Goal: Task Accomplishment & Management: Manage account settings

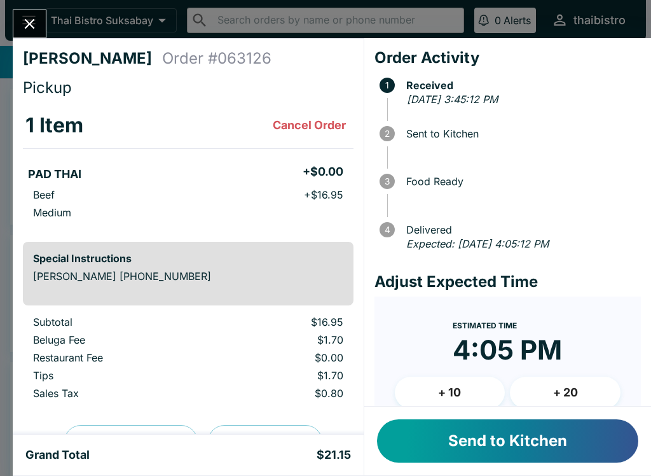
click at [475, 440] on button "Send to Kitchen" at bounding box center [507, 440] width 261 height 43
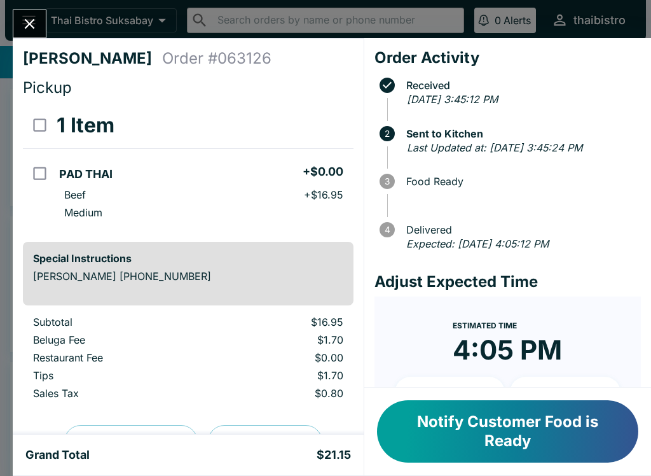
click at [34, 27] on icon "Close" at bounding box center [30, 24] width 10 height 10
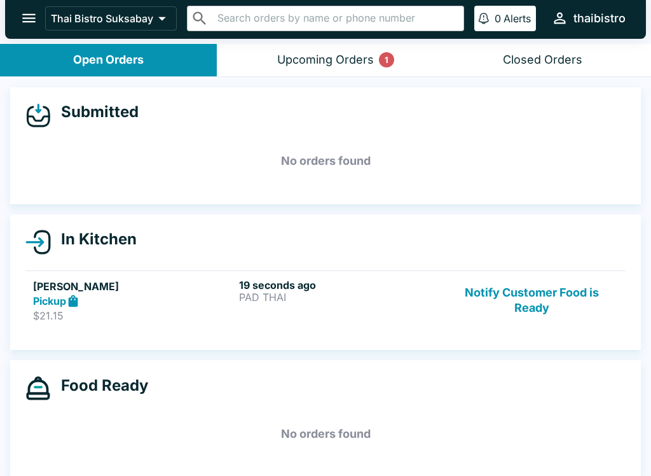
scroll to position [2, 0]
click at [293, 74] on button "Upcoming Orders 1" at bounding box center [325, 60] width 217 height 32
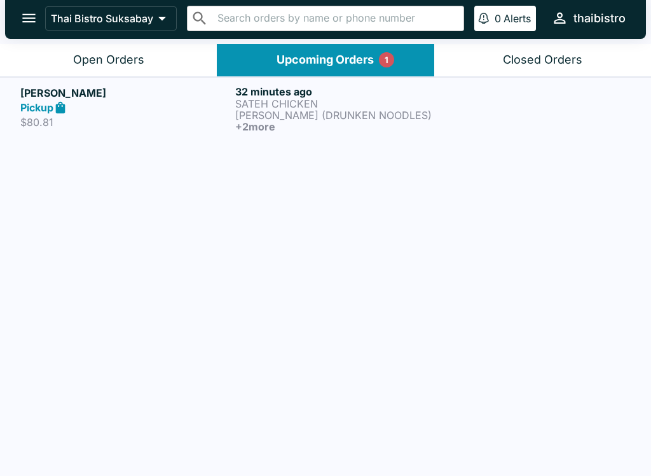
click at [151, 102] on div "Pickup" at bounding box center [125, 108] width 210 height 15
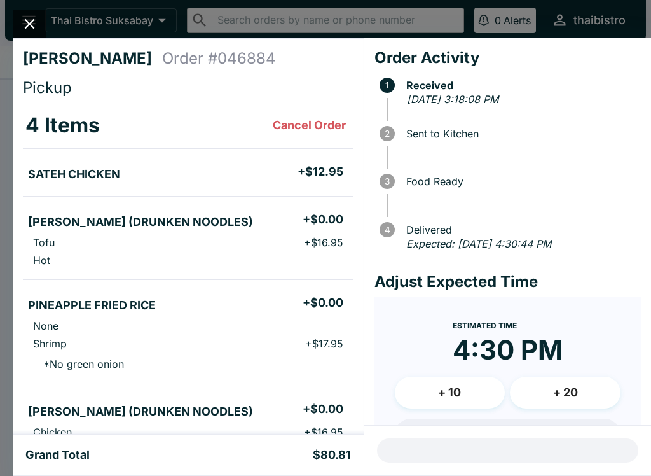
click at [24, 20] on icon "Close" at bounding box center [29, 23] width 17 height 17
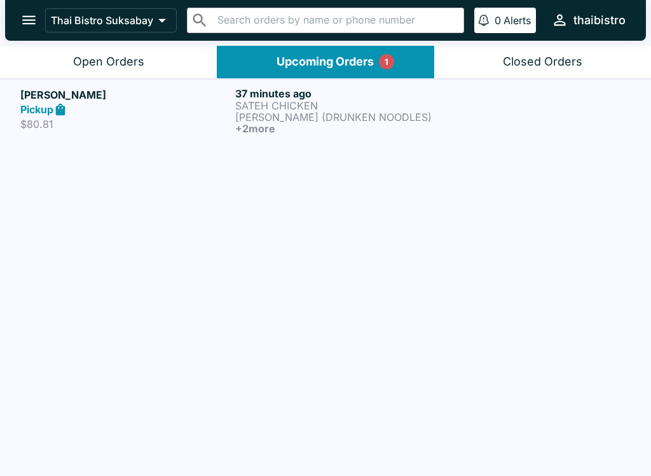
click at [163, 87] on h5 "[PERSON_NAME]" at bounding box center [125, 94] width 210 height 15
click at [116, 56] on div "Open Orders" at bounding box center [108, 62] width 71 height 15
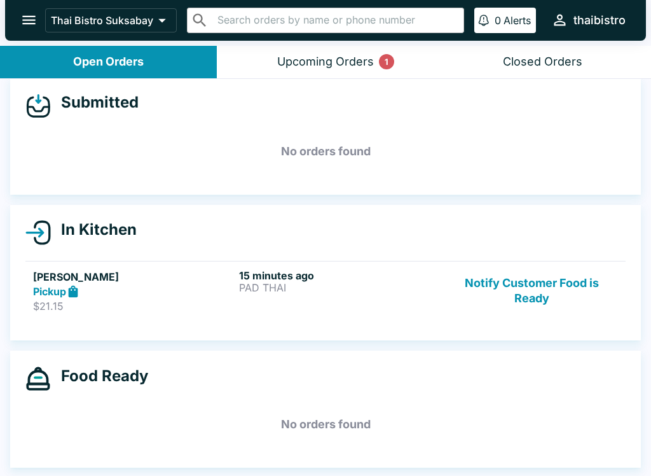
scroll to position [11, 0]
click at [366, 276] on h6 "15 minutes ago" at bounding box center [339, 275] width 201 height 13
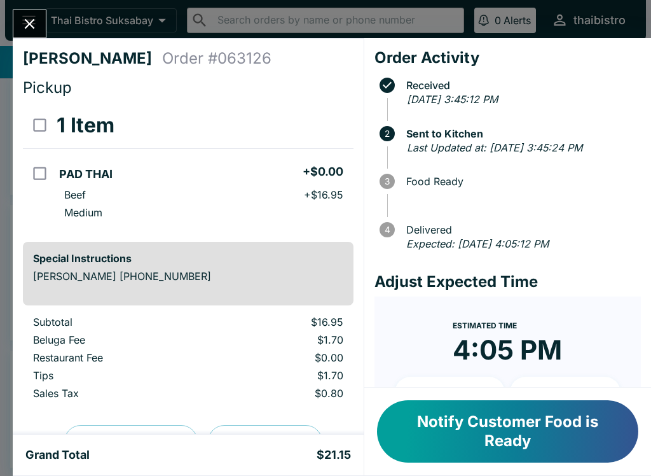
click at [534, 445] on button "Notify Customer Food is Ready" at bounding box center [507, 431] width 261 height 62
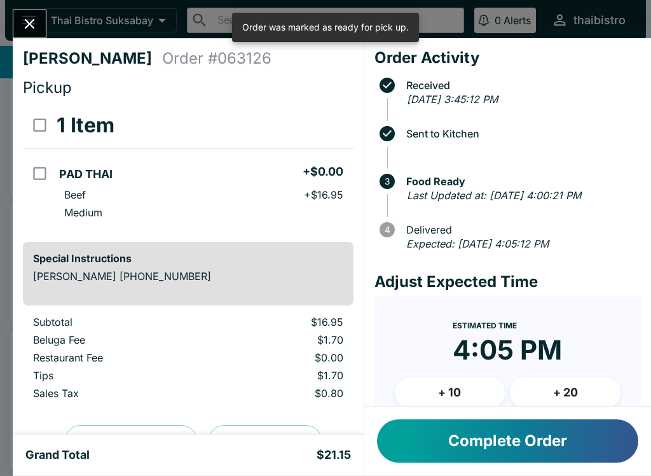
click at [20, 25] on button "Close" at bounding box center [29, 23] width 32 height 27
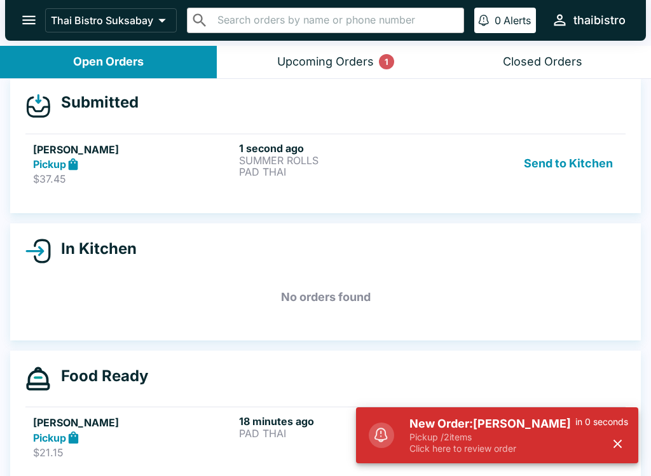
click at [181, 191] on link "[PERSON_NAME] Pickup $37.45 1 second ago SUMMER ROLLS PAD THAI Send to Kitchen" at bounding box center [325, 164] width 600 height 60
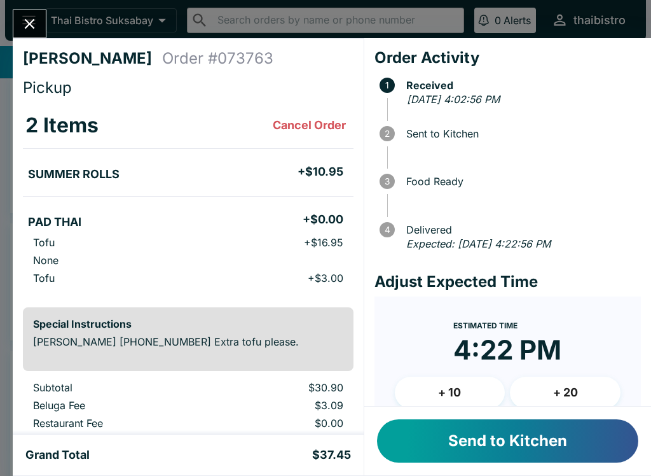
click at [444, 438] on button "Send to Kitchen" at bounding box center [507, 440] width 261 height 43
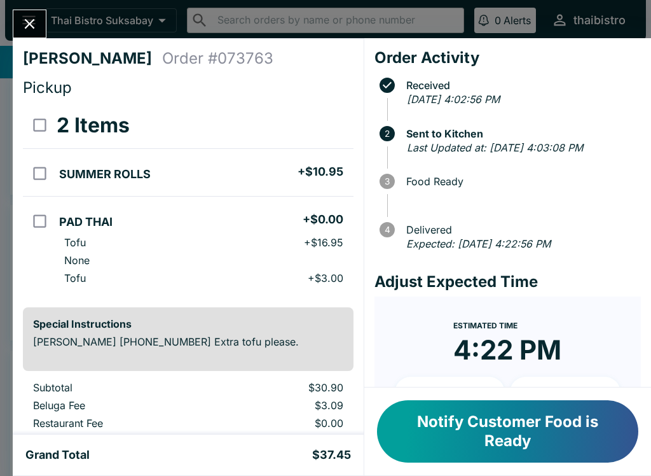
click at [22, 31] on icon "Close" at bounding box center [29, 23] width 17 height 17
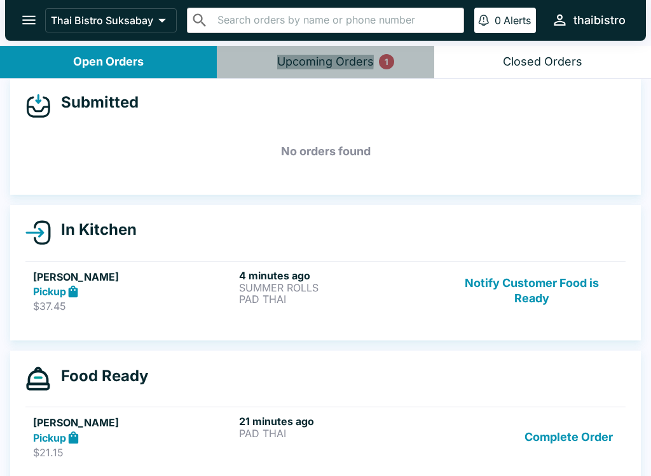
click at [273, 60] on button "Upcoming Orders 1" at bounding box center [325, 62] width 217 height 32
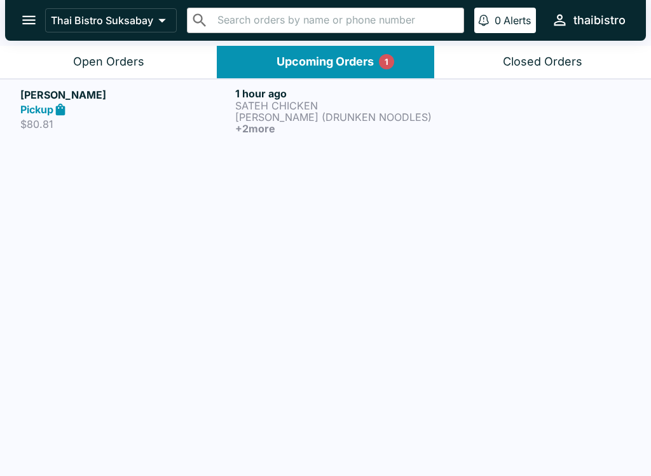
click at [99, 61] on div "Open Orders" at bounding box center [108, 62] width 71 height 15
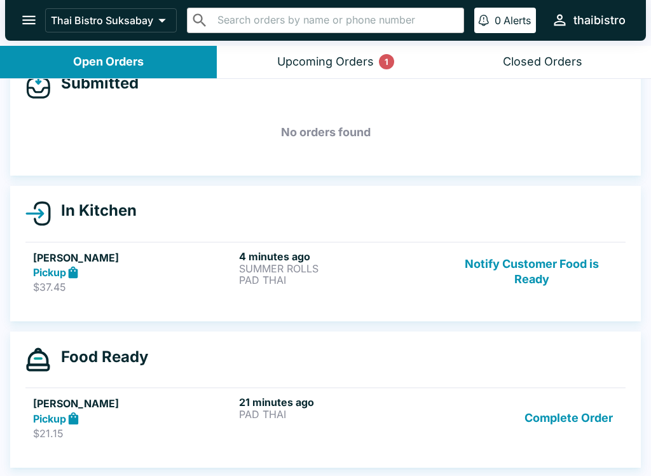
scroll to position [31, 0]
click at [569, 425] on button "Complete Order" at bounding box center [569, 418] width 99 height 44
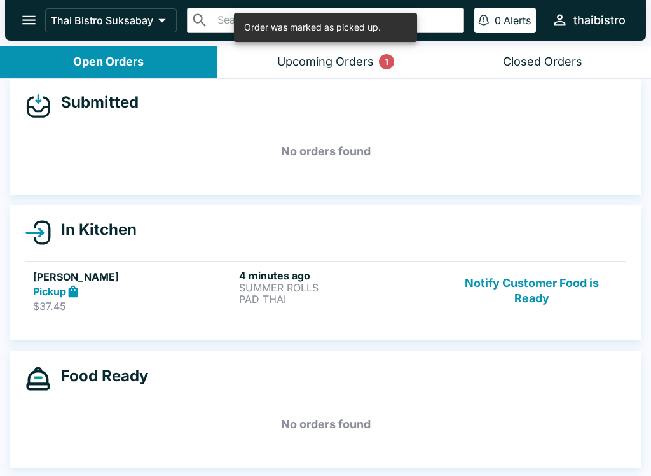
click at [377, 297] on p "PAD THAI" at bounding box center [339, 298] width 201 height 11
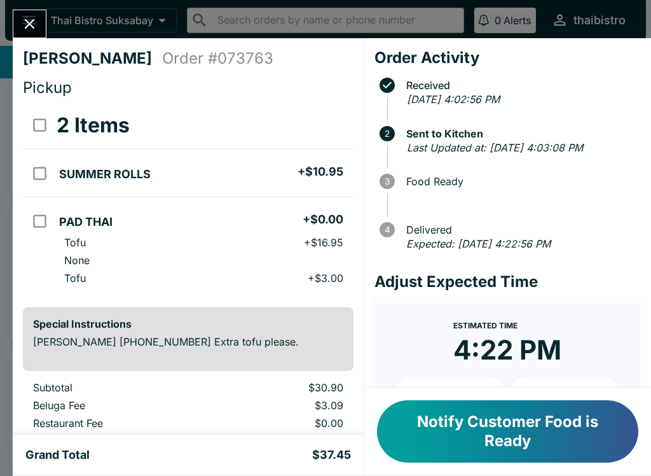
click at [39, 24] on button "Close" at bounding box center [29, 23] width 32 height 27
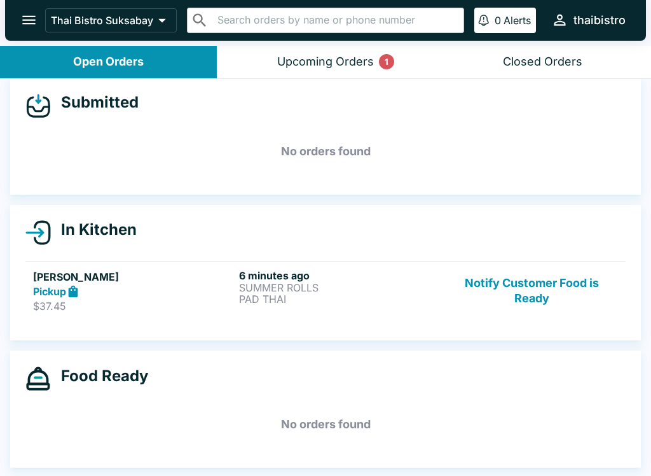
click at [329, 62] on div "Upcoming Orders 1" at bounding box center [325, 62] width 97 height 15
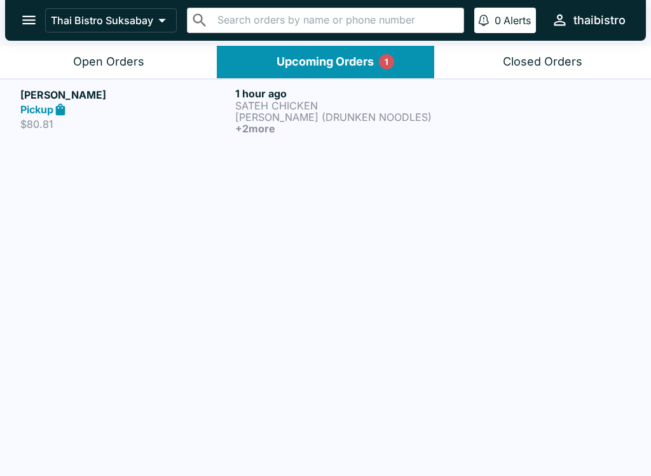
click at [198, 120] on p "$80.81" at bounding box center [125, 124] width 210 height 13
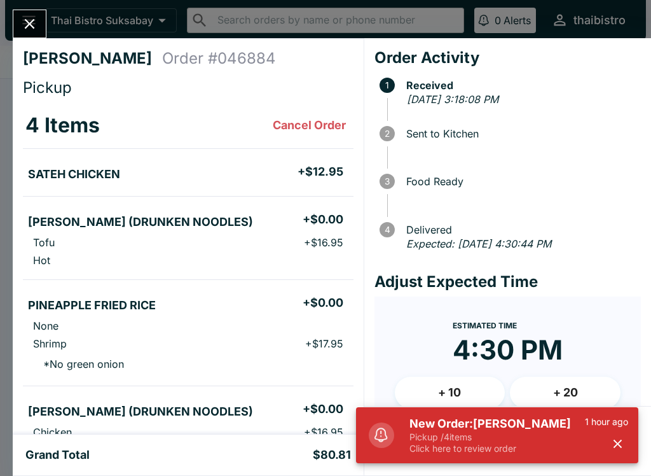
click at [553, 436] on p "Pickup / 4 items" at bounding box center [498, 436] width 176 height 11
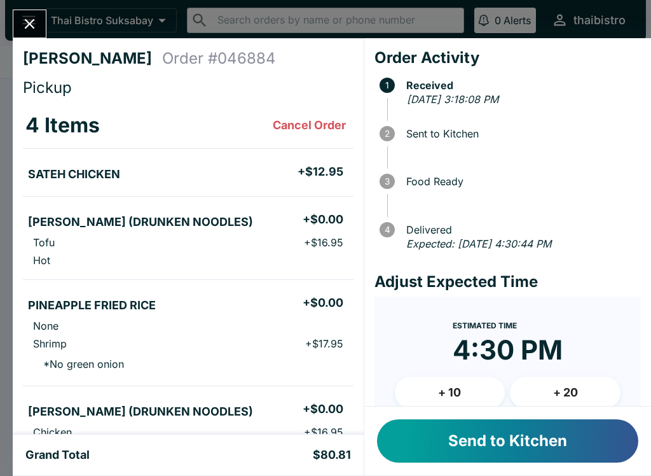
click at [559, 440] on button "Send to Kitchen" at bounding box center [507, 440] width 261 height 43
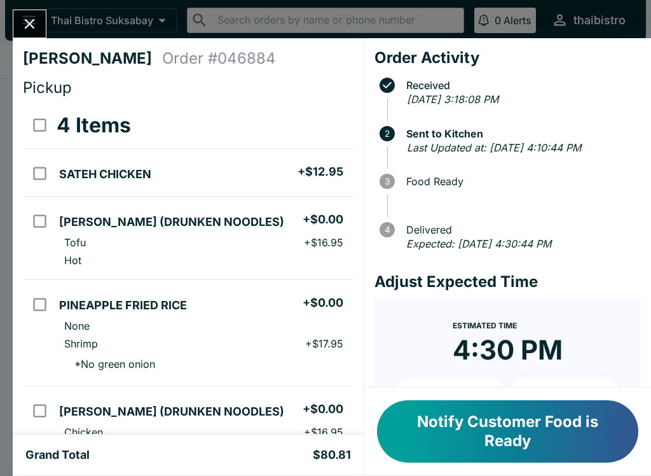
click at [31, 20] on icon "Close" at bounding box center [29, 23] width 17 height 17
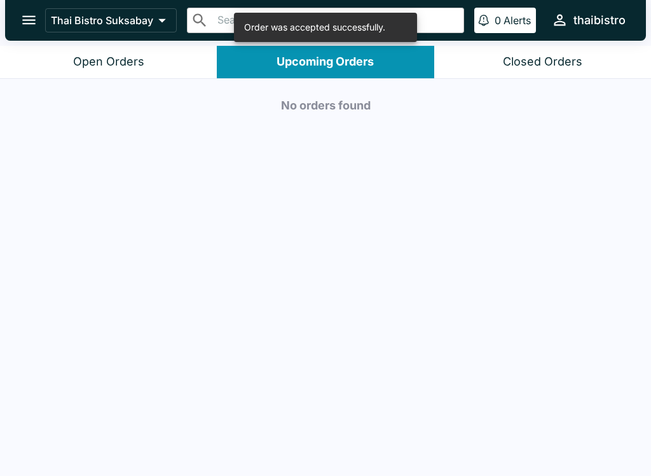
click at [139, 67] on div "Open Orders" at bounding box center [108, 62] width 71 height 15
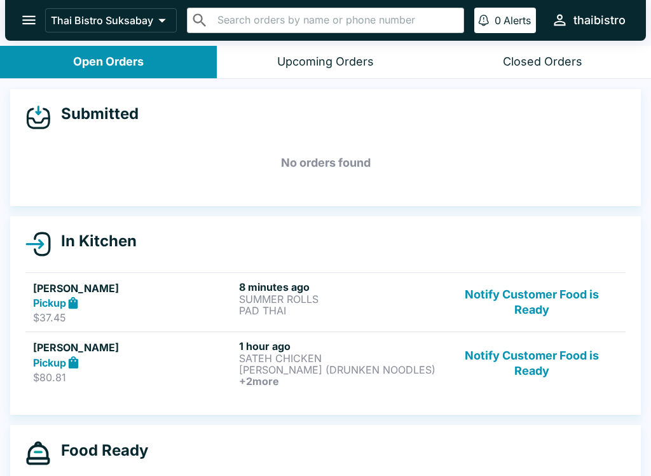
click at [539, 298] on button "Notify Customer Food is Ready" at bounding box center [532, 303] width 172 height 44
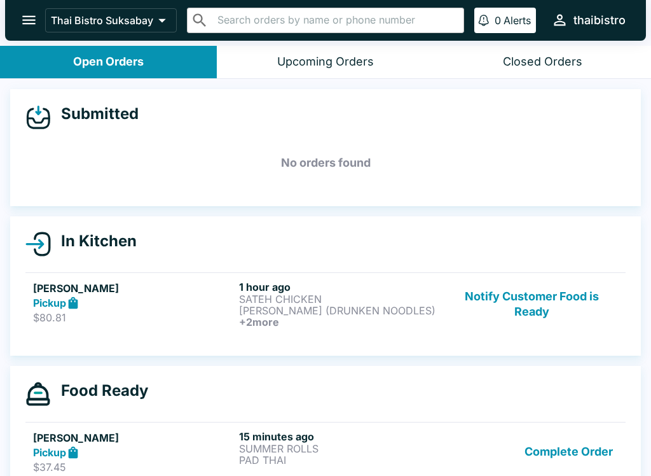
click at [230, 296] on div "Pickup" at bounding box center [133, 303] width 201 height 15
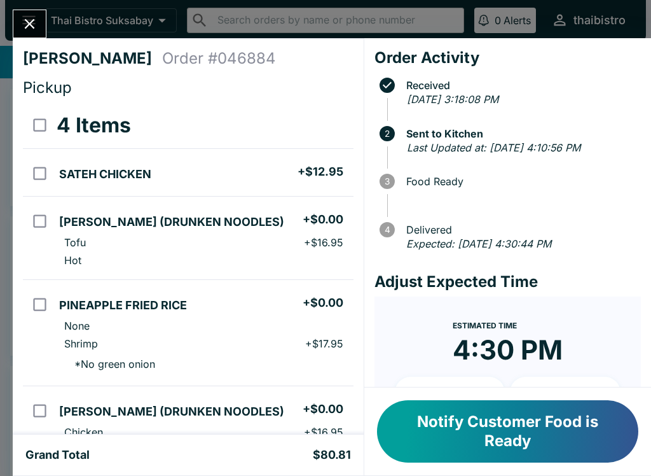
click at [500, 428] on button "Notify Customer Food is Ready" at bounding box center [507, 431] width 261 height 62
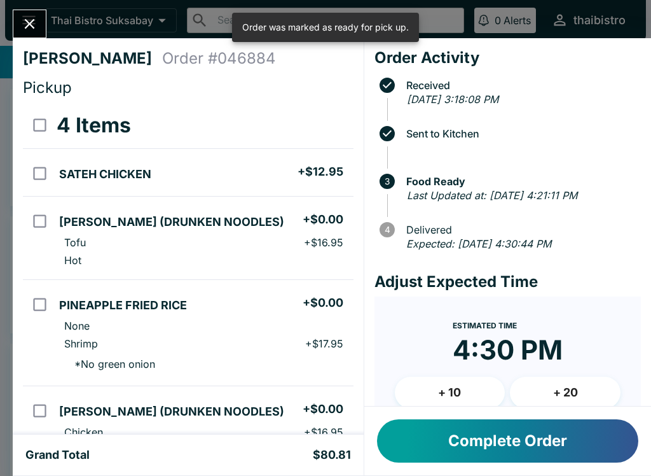
click at [22, 24] on icon "Close" at bounding box center [29, 23] width 17 height 17
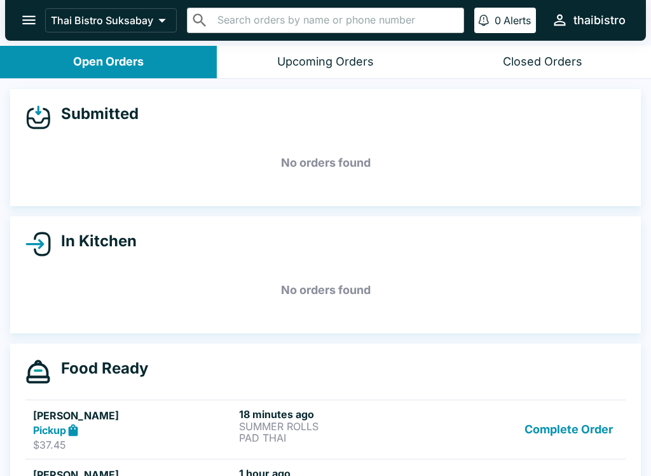
click at [406, 408] on h6 "18 minutes ago" at bounding box center [339, 414] width 201 height 13
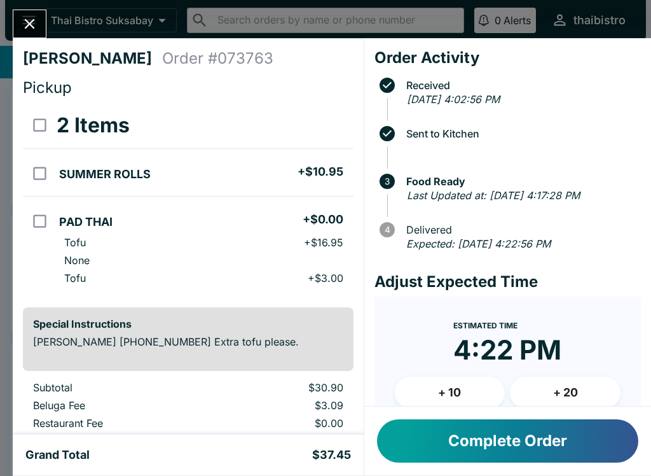
click at [22, 26] on icon "Close" at bounding box center [29, 23] width 17 height 17
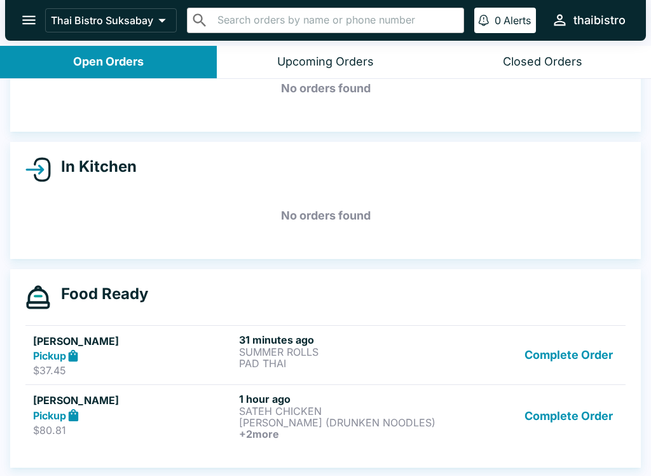
scroll to position [74, 0]
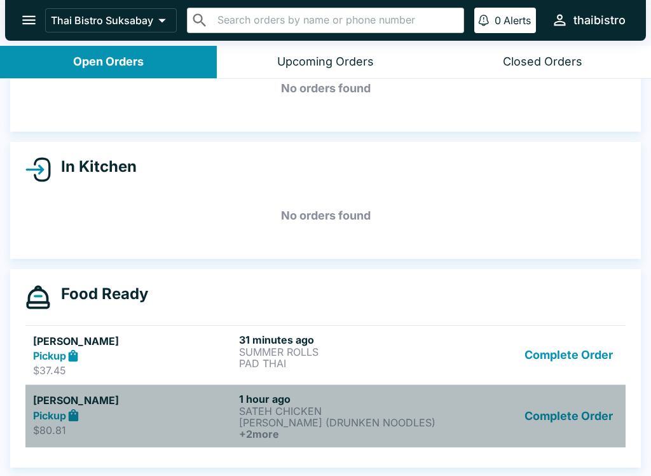
click at [334, 409] on p "SATEH CHICKEN" at bounding box center [339, 410] width 201 height 11
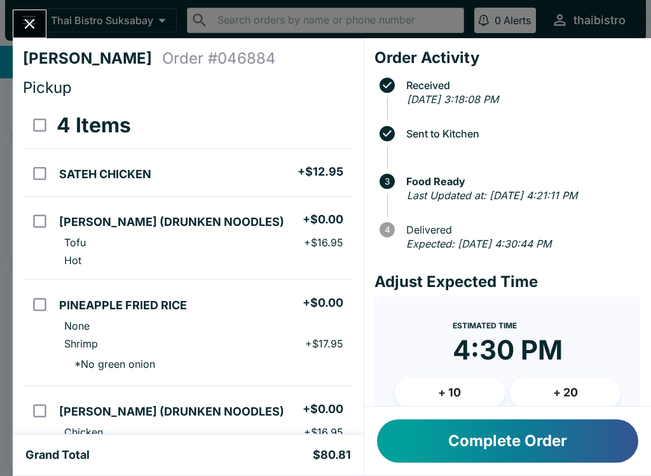
click at [18, 23] on button "Close" at bounding box center [29, 23] width 32 height 27
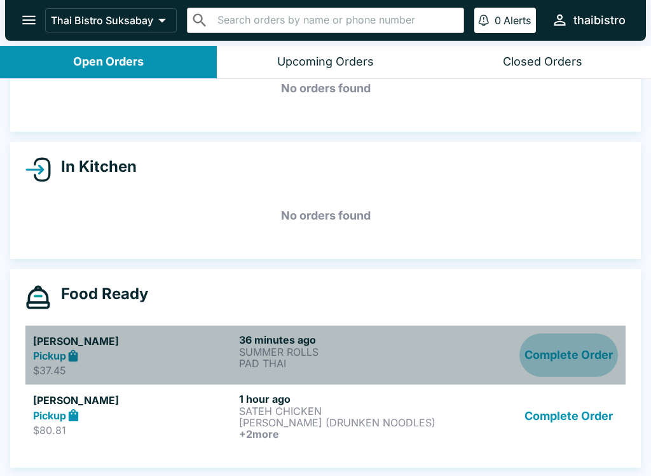
click at [560, 347] on button "Complete Order" at bounding box center [569, 355] width 99 height 44
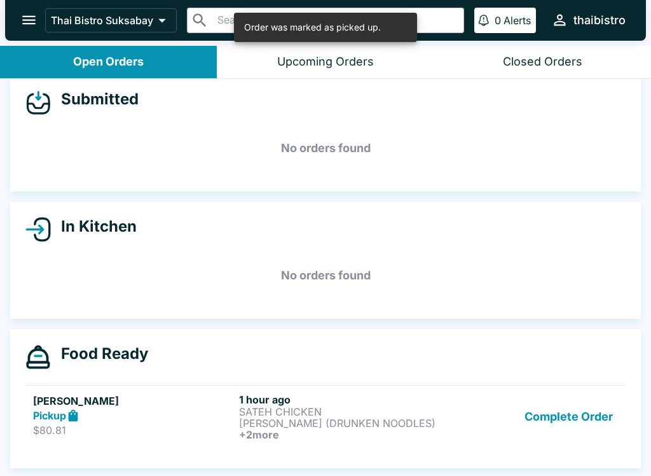
scroll to position [2, 0]
